Goal: Task Accomplishment & Management: Complete application form

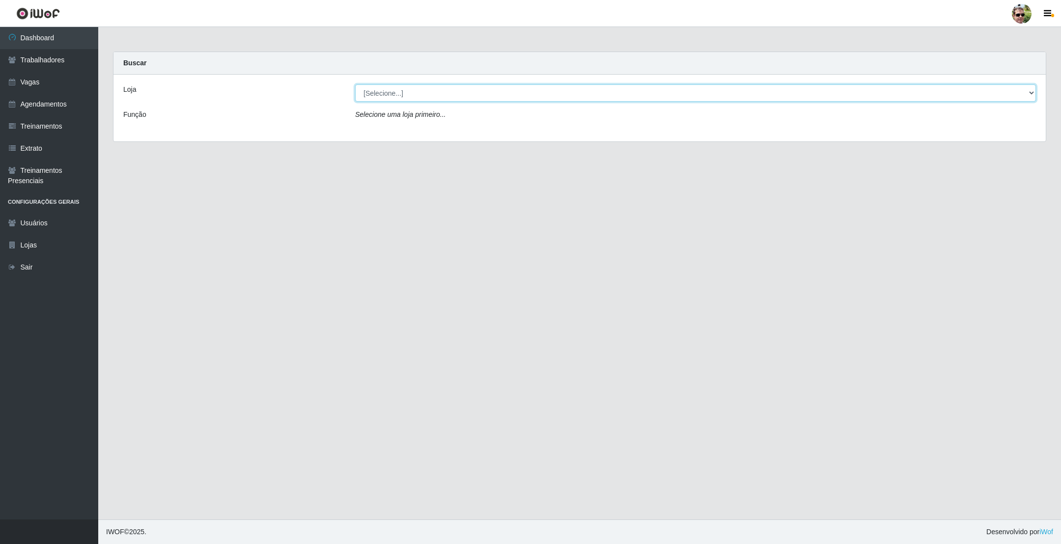
click at [448, 85] on select "[Selecione...] Prátiko Supermercado - Gurinhém" at bounding box center [695, 92] width 681 height 17
select select "176"
click at [355, 84] on select "[Selecione...] Prátiko Supermercado - Gurinhém" at bounding box center [695, 92] width 681 height 17
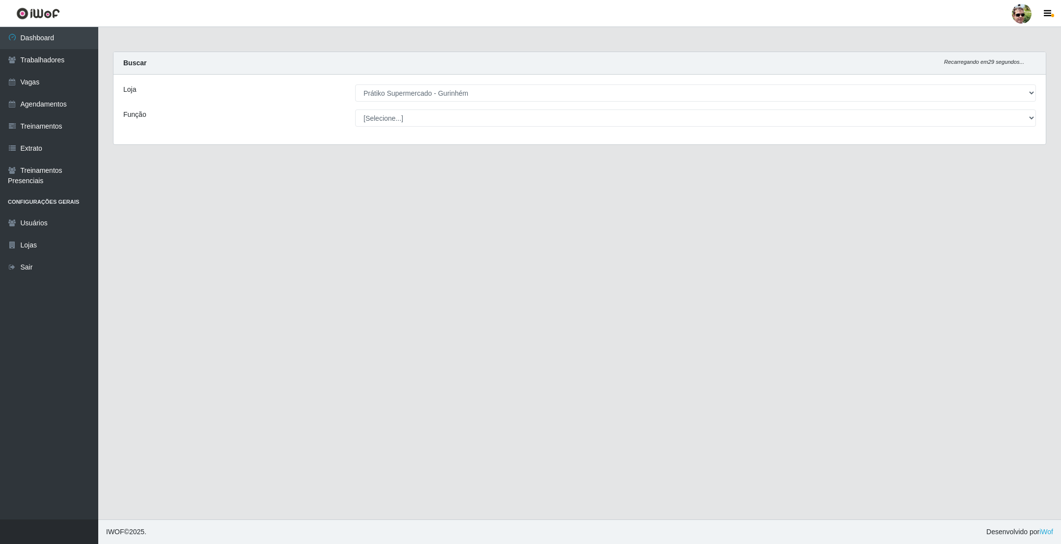
click at [518, 45] on main "Carregando... Buscar Recarregando em 29 segundos... Loja [Selecione...] Prátiko…" at bounding box center [579, 273] width 962 height 493
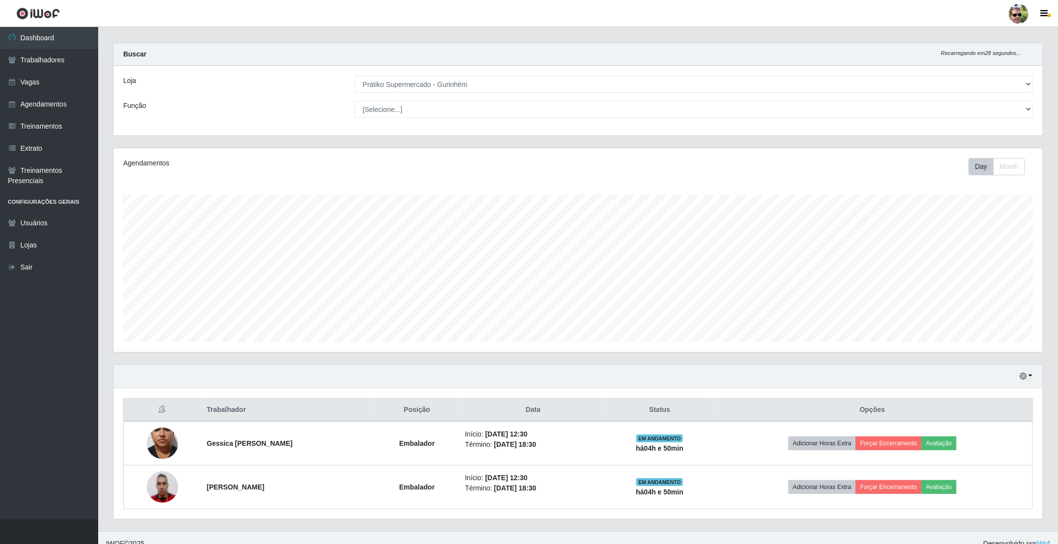
scroll to position [24, 0]
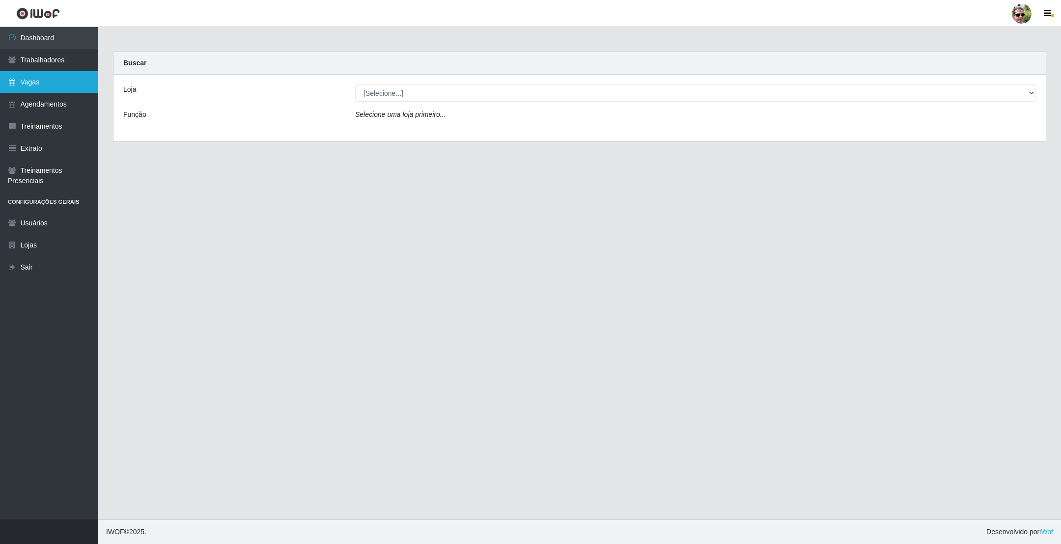
click at [50, 81] on link "Vagas" at bounding box center [49, 82] width 98 height 22
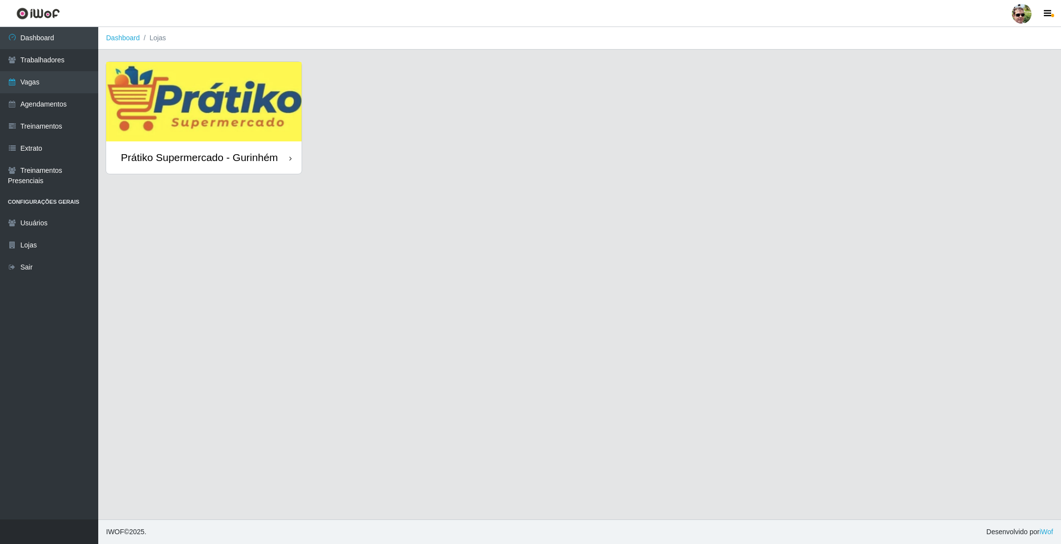
click at [215, 115] on img at bounding box center [203, 102] width 195 height 80
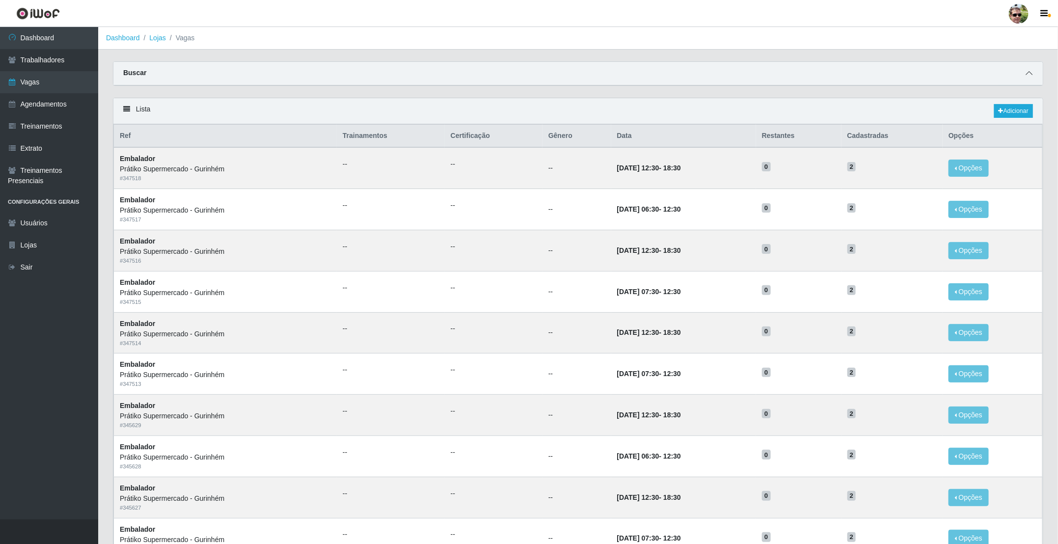
click at [1027, 72] on icon at bounding box center [1029, 73] width 7 height 7
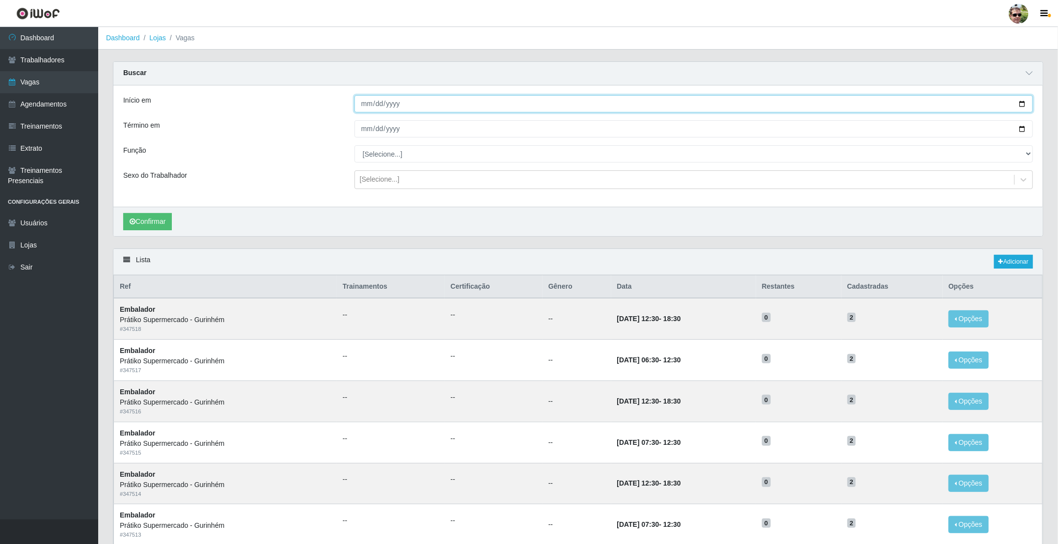
click at [1024, 107] on input "Início em" at bounding box center [694, 103] width 679 height 17
type input "[DATE]"
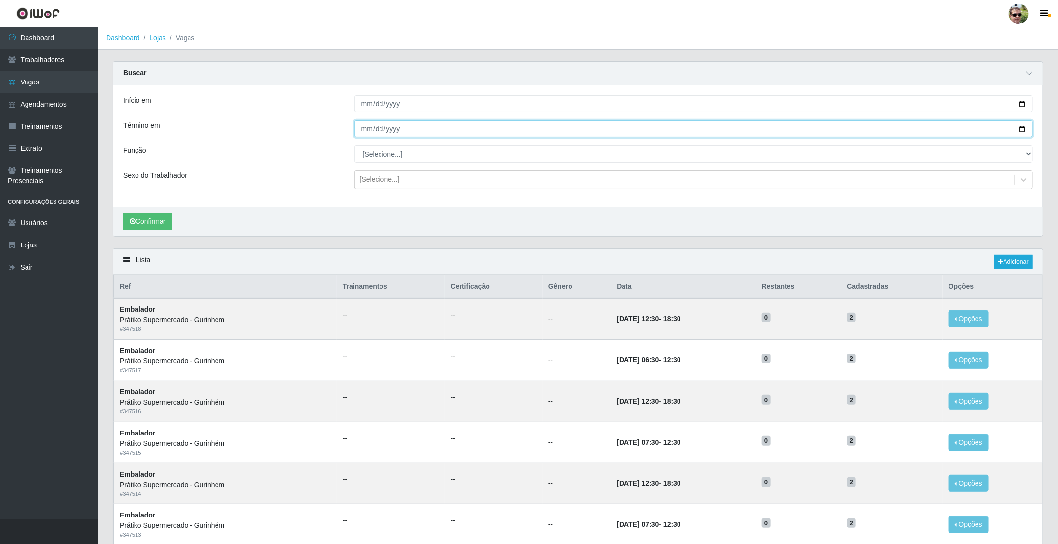
drag, startPoint x: 1022, startPoint y: 131, endPoint x: 938, endPoint y: 148, distance: 85.6
click at [1022, 130] on input "Término em" at bounding box center [694, 128] width 679 height 17
type input "[DATE]"
click at [394, 157] on select "[Selecione...] Auxiliar de entrega + Auxiliar de entrega ++ Embalador Embalador…" at bounding box center [694, 153] width 679 height 17
select select "1"
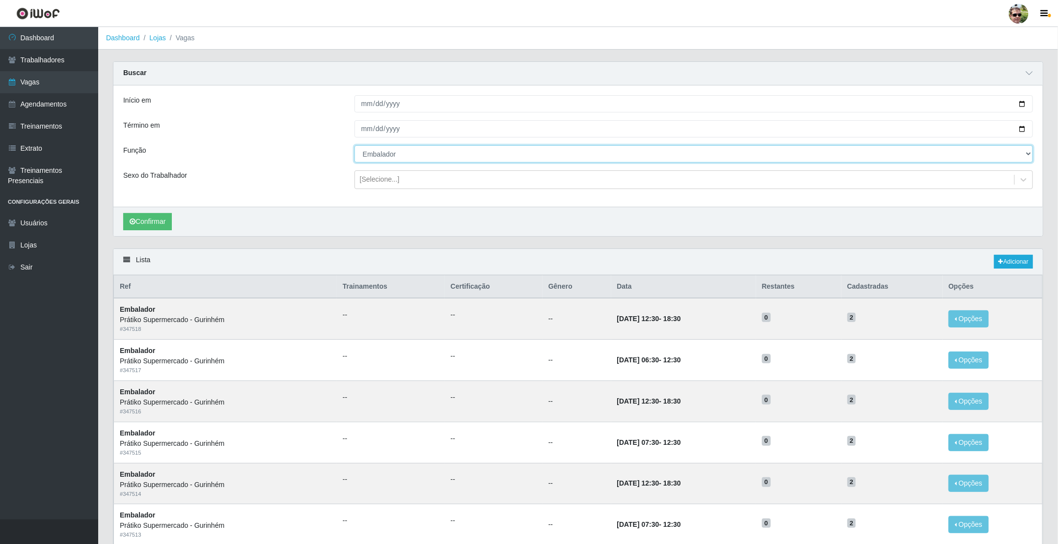
click at [355, 146] on select "[Selecione...] Auxiliar de entrega + Auxiliar de entrega ++ Embalador Embalador…" at bounding box center [694, 153] width 679 height 17
click at [146, 227] on button "Confirmar" at bounding box center [147, 221] width 49 height 17
